Goal: Navigation & Orientation: Find specific page/section

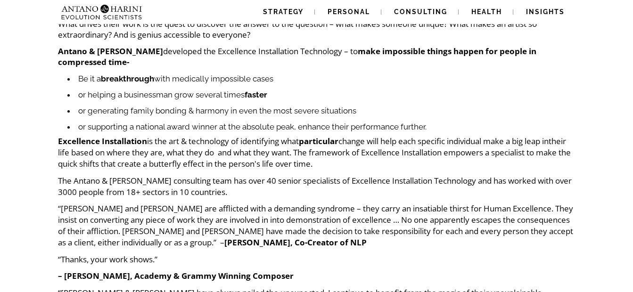
scroll to position [511, 0]
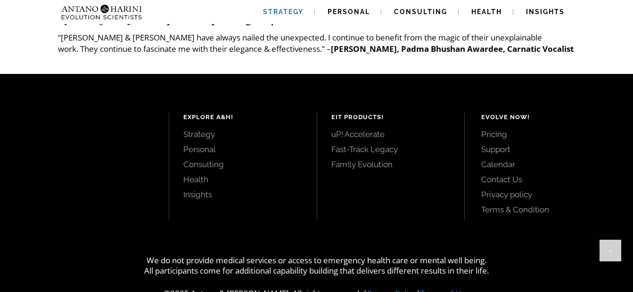
click at [288, 12] on span "Strategy" at bounding box center [283, 12] width 41 height 8
